Goal: Complete application form

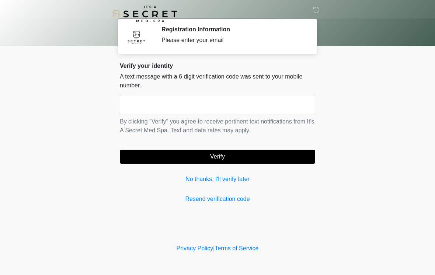
click at [224, 102] on input "text" at bounding box center [218, 105] width 196 height 18
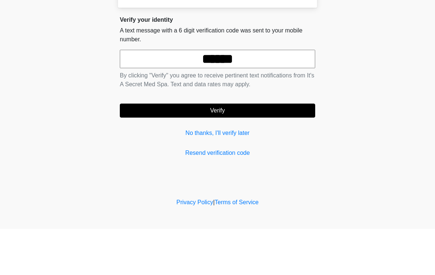
type input "******"
click at [265, 150] on button "Verify" at bounding box center [218, 157] width 196 height 14
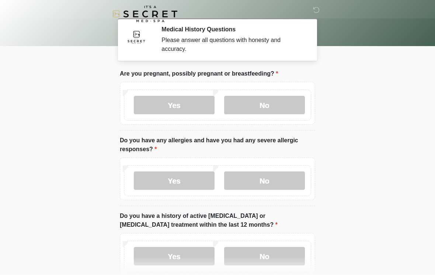
click at [289, 96] on label "No" at bounding box center [264, 105] width 81 height 18
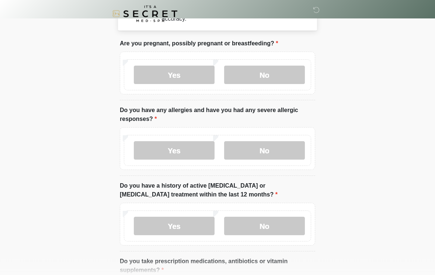
click at [285, 150] on label "No" at bounding box center [264, 151] width 81 height 18
click at [283, 222] on label "No" at bounding box center [264, 226] width 81 height 18
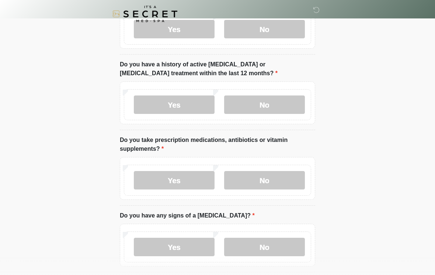
scroll to position [152, 0]
click at [278, 183] on label "No" at bounding box center [264, 180] width 81 height 18
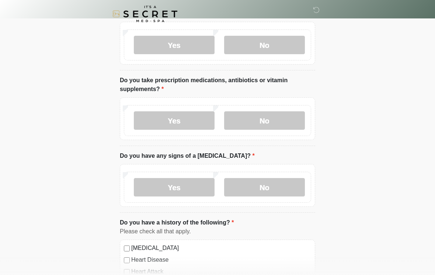
scroll to position [238, 0]
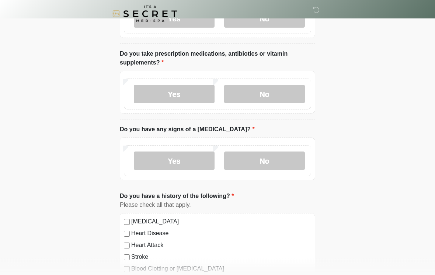
click at [291, 152] on label "No" at bounding box center [264, 161] width 81 height 18
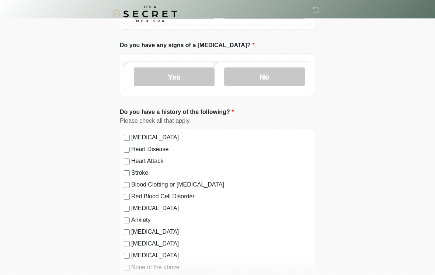
scroll to position [323, 0]
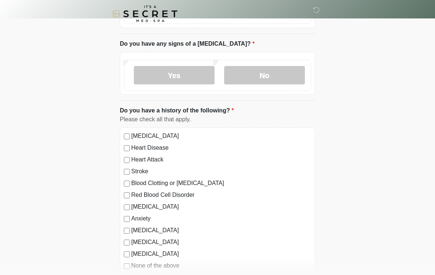
click at [153, 257] on label "[MEDICAL_DATA]" at bounding box center [221, 254] width 180 height 9
click at [125, 250] on div "[MEDICAL_DATA]" at bounding box center [217, 254] width 187 height 9
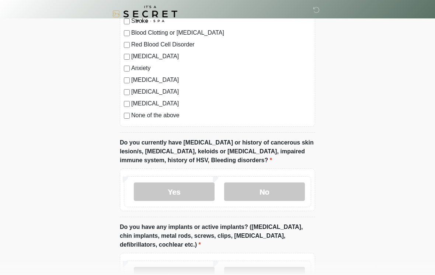
scroll to position [474, 0]
click at [288, 188] on label "No" at bounding box center [264, 191] width 81 height 18
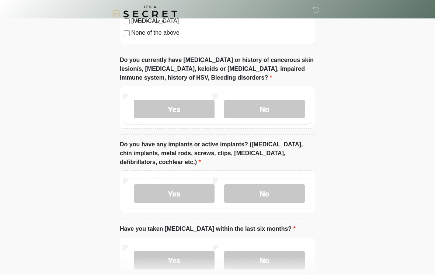
scroll to position [557, 0]
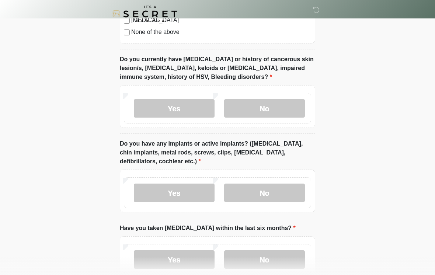
click at [271, 198] on label "No" at bounding box center [264, 193] width 81 height 18
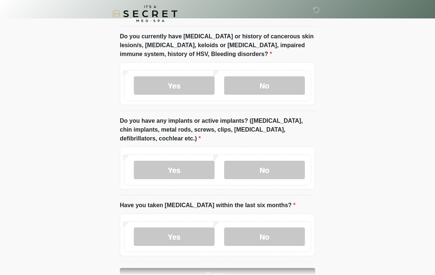
scroll to position [614, 0]
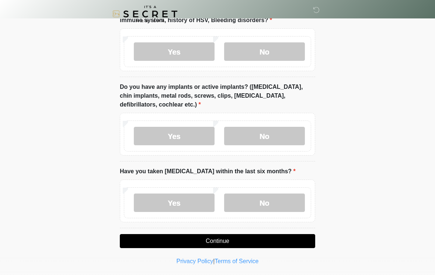
click at [276, 201] on label "No" at bounding box center [264, 203] width 81 height 18
click at [276, 241] on button "Continue" at bounding box center [218, 241] width 196 height 14
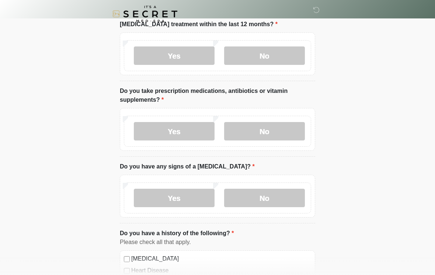
scroll to position [0, 0]
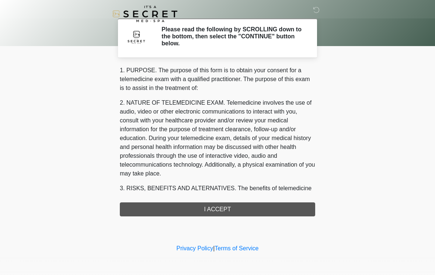
click at [190, 203] on div "1. PURPOSE. The purpose of this form is to obtain your consent for a telemedici…" at bounding box center [218, 141] width 196 height 151
click at [243, 207] on div "1. PURPOSE. The purpose of this form is to obtain your consent for a telemedici…" at bounding box center [218, 141] width 196 height 151
click at [210, 211] on div "1. PURPOSE. The purpose of this form is to obtain your consent for a telemedici…" at bounding box center [218, 141] width 196 height 151
click at [223, 208] on div "1. PURPOSE. The purpose of this form is to obtain your consent for a telemedici…" at bounding box center [218, 141] width 196 height 151
click at [217, 209] on div "1. PURPOSE. The purpose of this form is to obtain your consent for a telemedici…" at bounding box center [218, 141] width 196 height 151
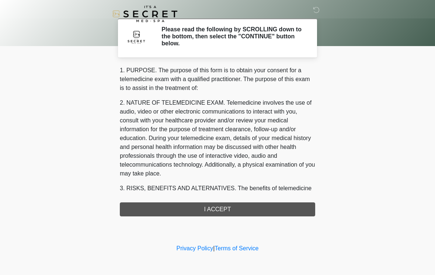
click at [218, 207] on div "1. PURPOSE. The purpose of this form is to obtain your consent for a telemedici…" at bounding box center [218, 141] width 196 height 151
click at [219, 215] on div "1. PURPOSE. The purpose of this form is to obtain your consent for a telemedici…" at bounding box center [218, 141] width 196 height 151
click at [238, 204] on div "1. PURPOSE. The purpose of this form is to obtain your consent for a telemedici…" at bounding box center [218, 141] width 196 height 151
click at [175, 210] on div "1. PURPOSE. The purpose of this form is to obtain your consent for a telemedici…" at bounding box center [218, 141] width 196 height 151
click at [188, 201] on div "1. PURPOSE. The purpose of this form is to obtain your consent for a telemedici…" at bounding box center [218, 141] width 196 height 151
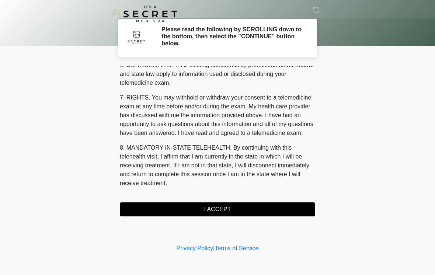
scroll to position [300, 0]
click at [182, 211] on button "I ACCEPT" at bounding box center [218, 210] width 196 height 14
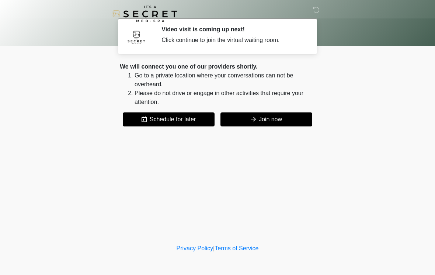
click at [278, 119] on button "Join now" at bounding box center [267, 120] width 92 height 14
